Goal: Information Seeking & Learning: Learn about a topic

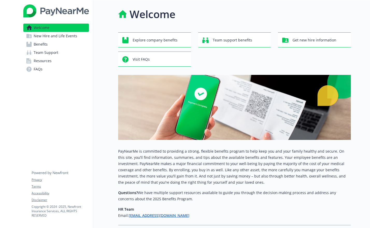
click at [50, 45] on link "Benefits" at bounding box center [56, 44] width 66 height 8
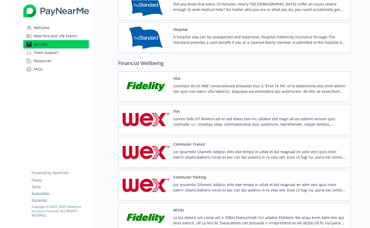
scroll to position [742, 0]
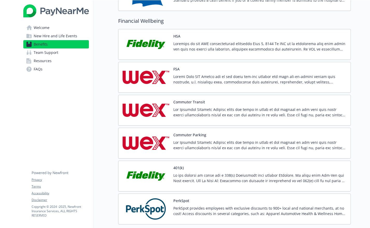
click at [200, 179] on p at bounding box center [260, 178] width 173 height 11
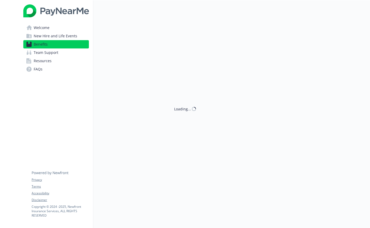
scroll to position [783, 0]
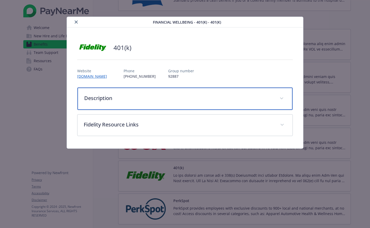
click at [129, 102] on div "Description" at bounding box center [185, 99] width 215 height 22
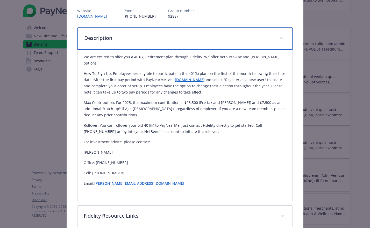
scroll to position [76, 0]
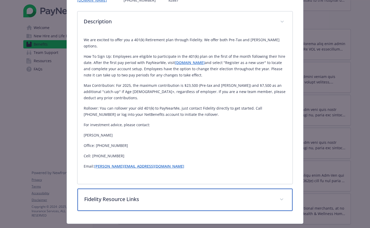
click at [190, 189] on div "Fidelity Resource Links" at bounding box center [185, 200] width 215 height 22
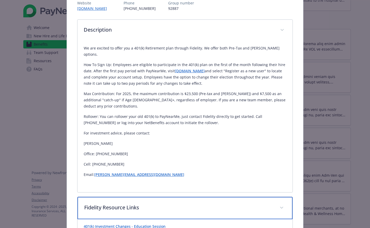
scroll to position [67, 0]
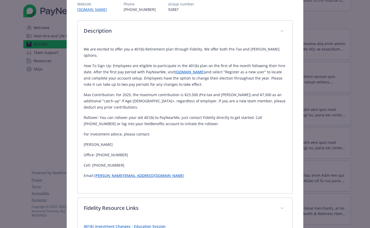
click at [183, 70] on link "[DOMAIN_NAME]" at bounding box center [190, 72] width 30 height 5
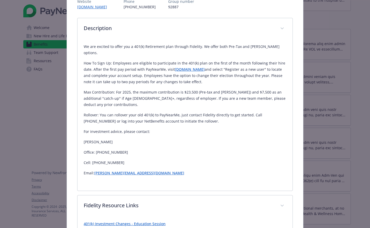
scroll to position [79, 0]
